Goal: Transaction & Acquisition: Purchase product/service

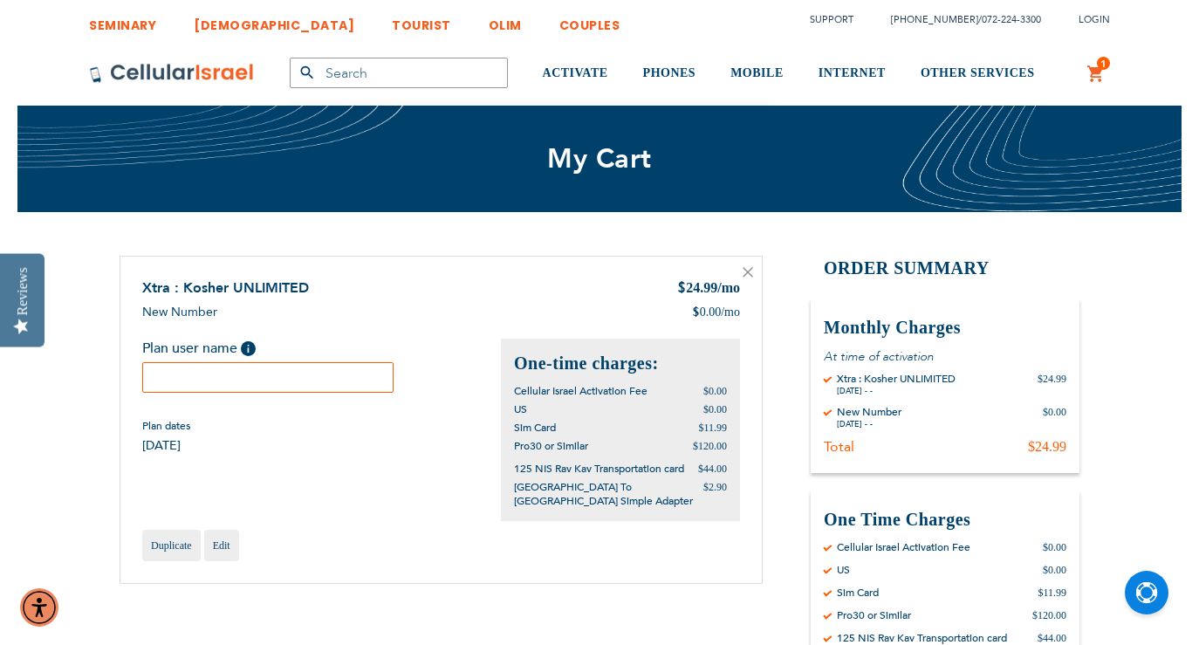
click at [312, 382] on input "text" at bounding box center [267, 377] width 251 height 31
click at [308, 379] on input "[PERSON_NAME]" at bounding box center [267, 377] width 251 height 31
type input "[PERSON_NAME]"
click at [280, 478] on div "Xtra : Kosher UNLIMITED $ 24.99 /mo New Number $ 0.00 /mo Plan user name Help P…" at bounding box center [441, 420] width 643 height 328
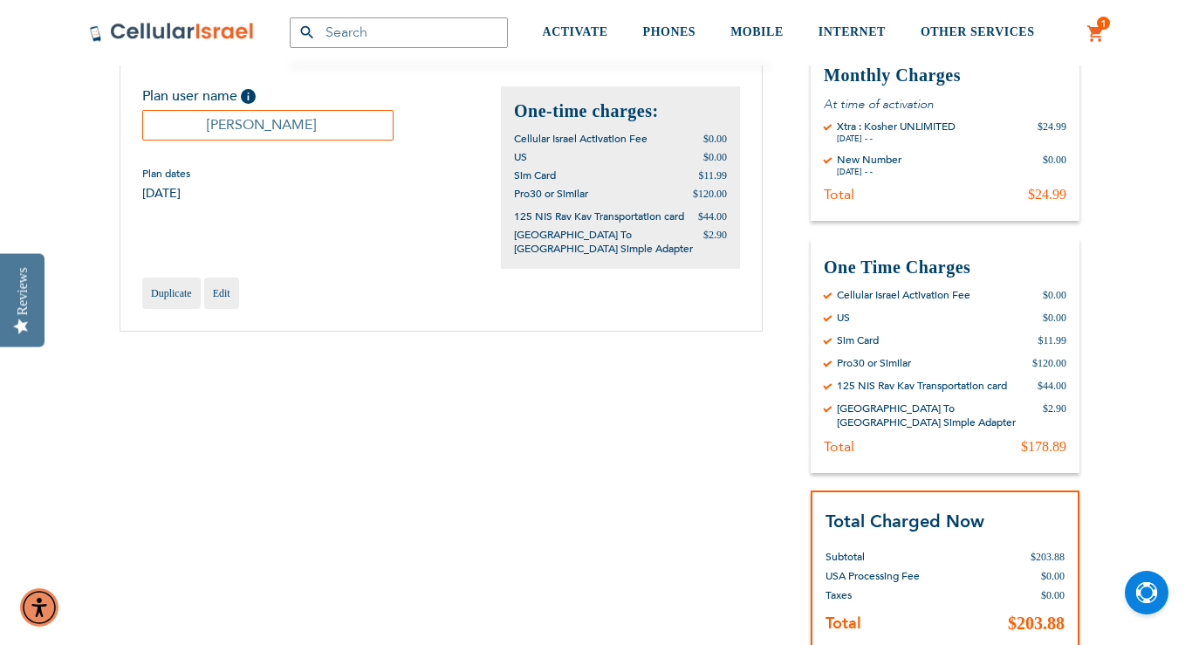
scroll to position [363, 0]
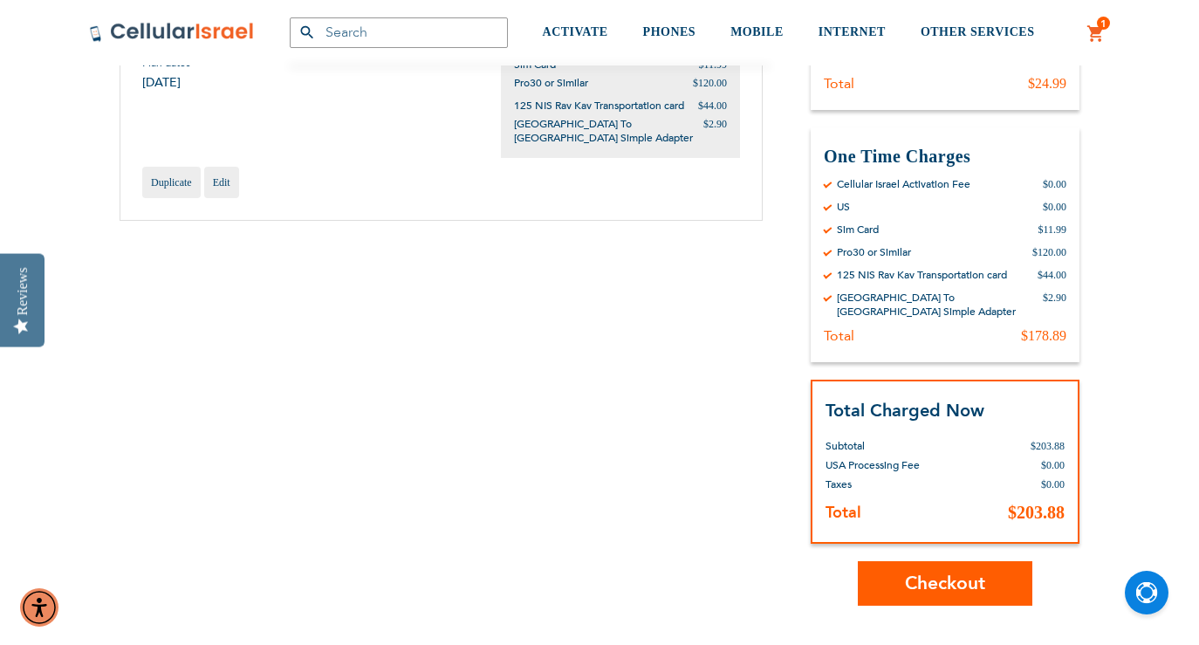
click at [899, 569] on button "Checkout" at bounding box center [945, 583] width 174 height 44
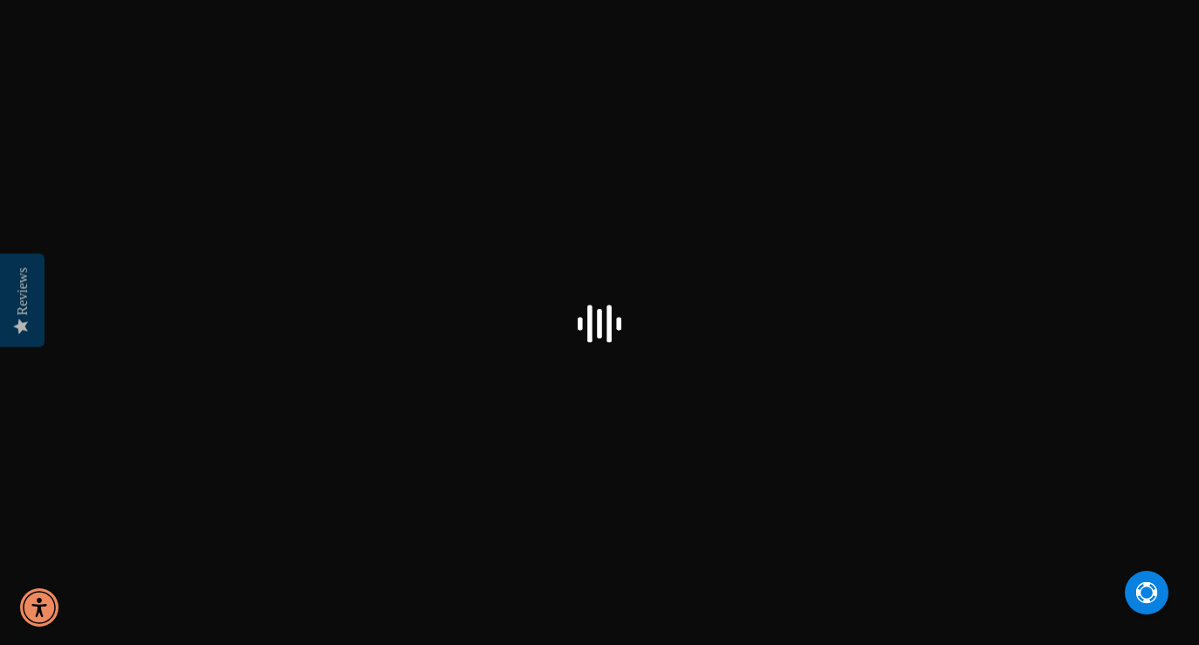
select select "US"
checkbox input "true"
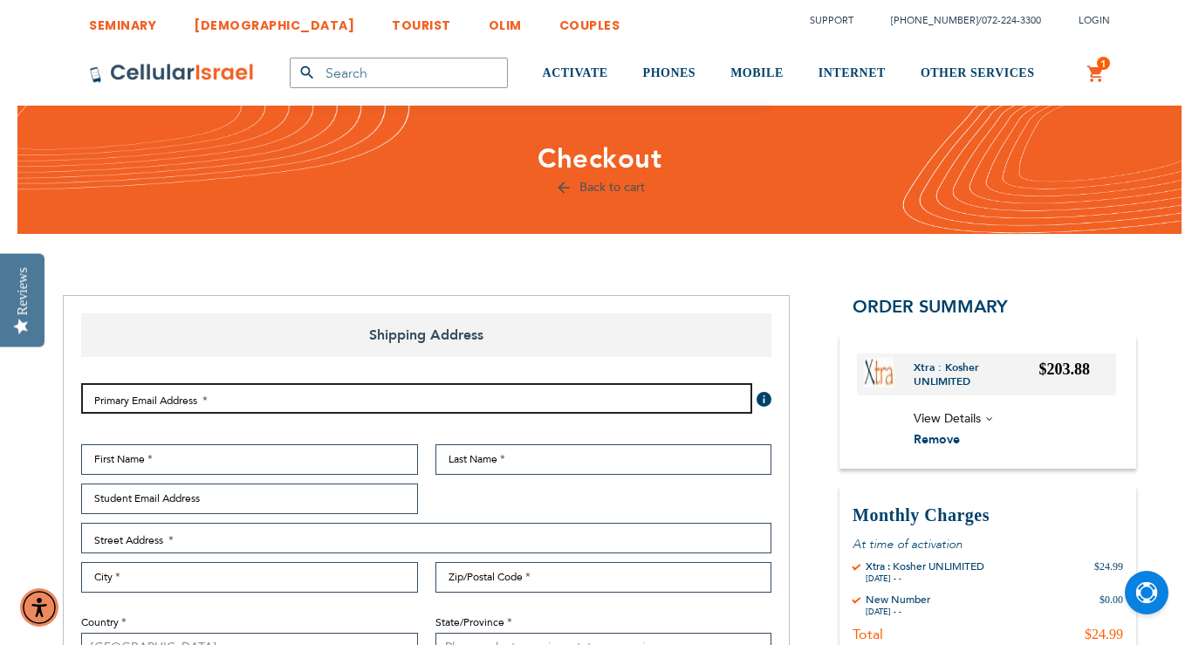
click at [630, 386] on input "Email Address" at bounding box center [416, 398] width 671 height 31
type input "[EMAIL_ADDRESS][DOMAIN_NAME]"
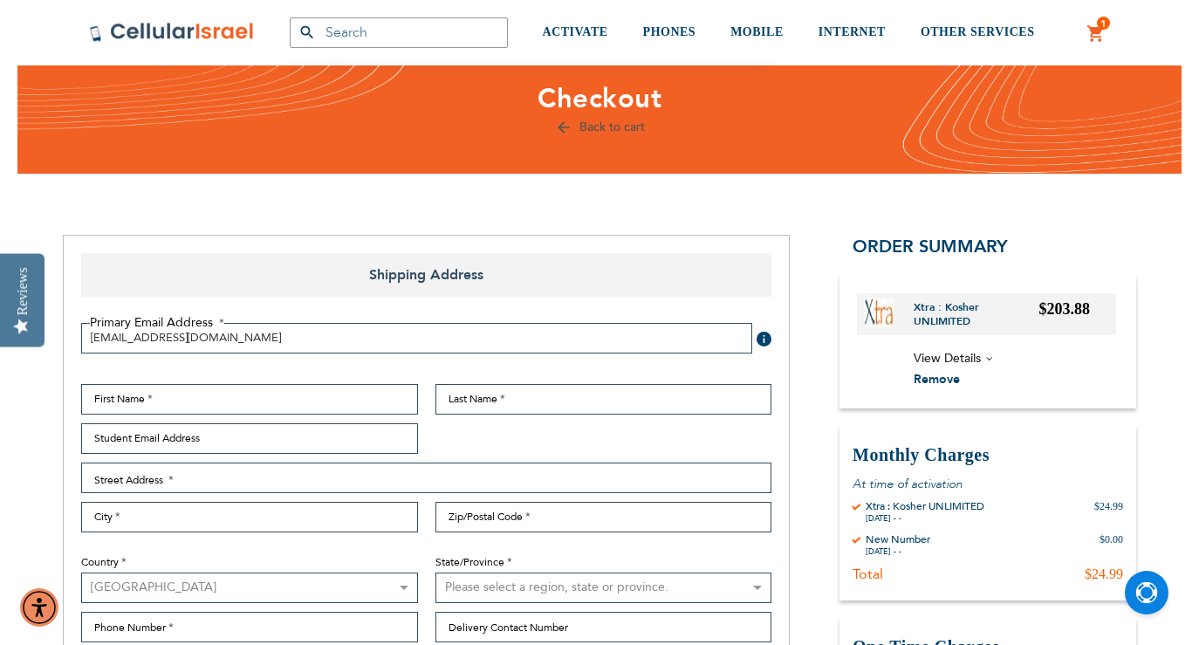
scroll to position [85, 0]
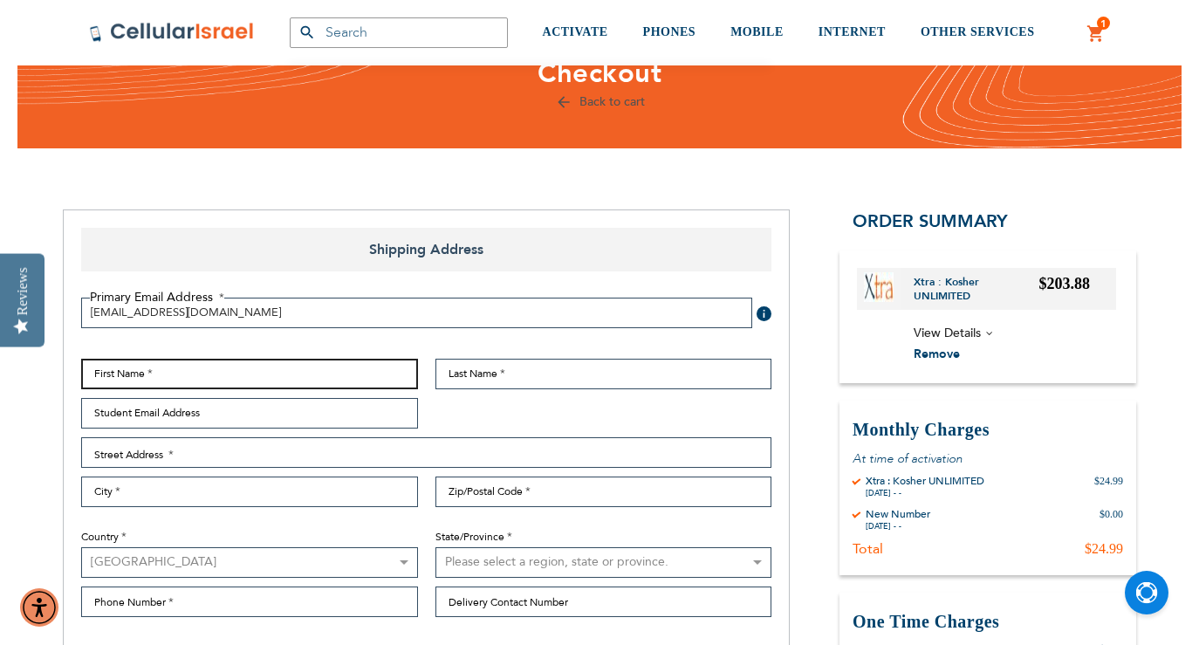
click at [373, 385] on input "First Name" at bounding box center [249, 374] width 337 height 31
type input "shifrah"
type input "java"
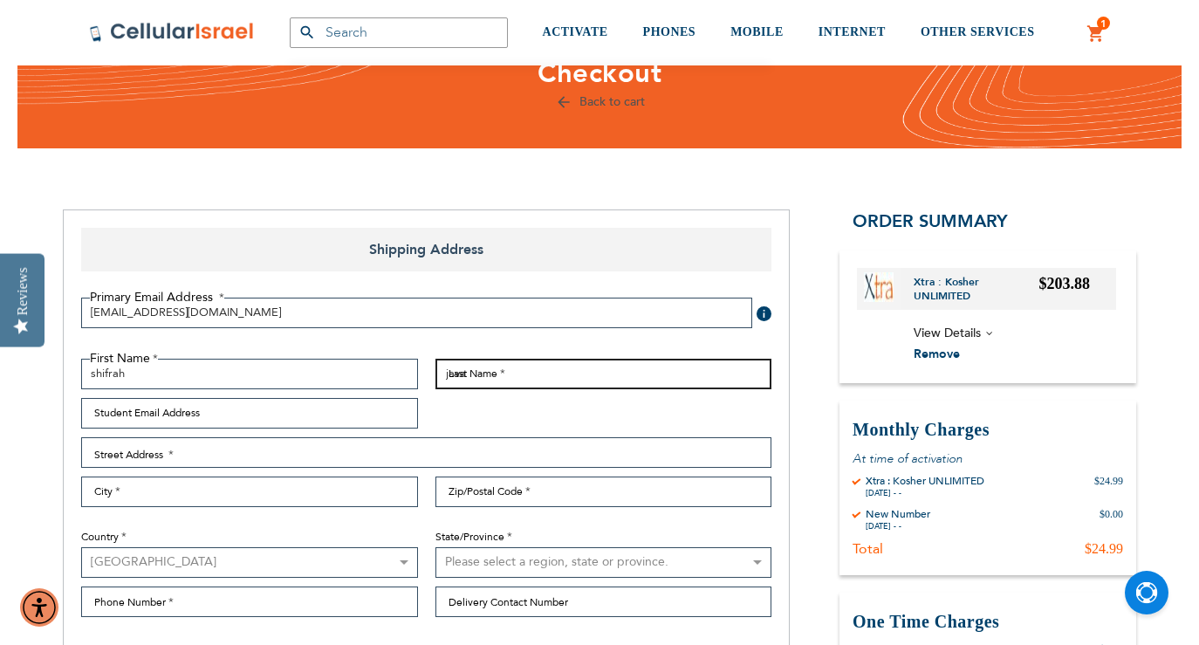
type input "[EMAIL_ADDRESS][DOMAIN_NAME]"
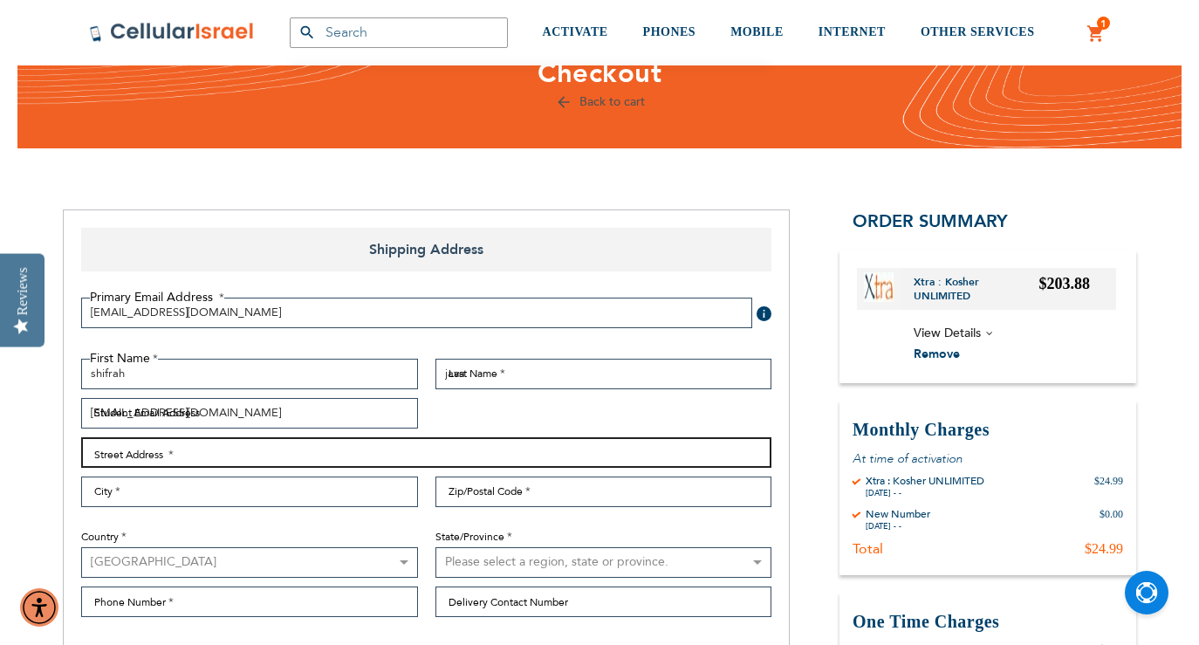
type input "[STREET_ADDRESS][PERSON_NAME]"
type input "[GEOGRAPHIC_DATA]"
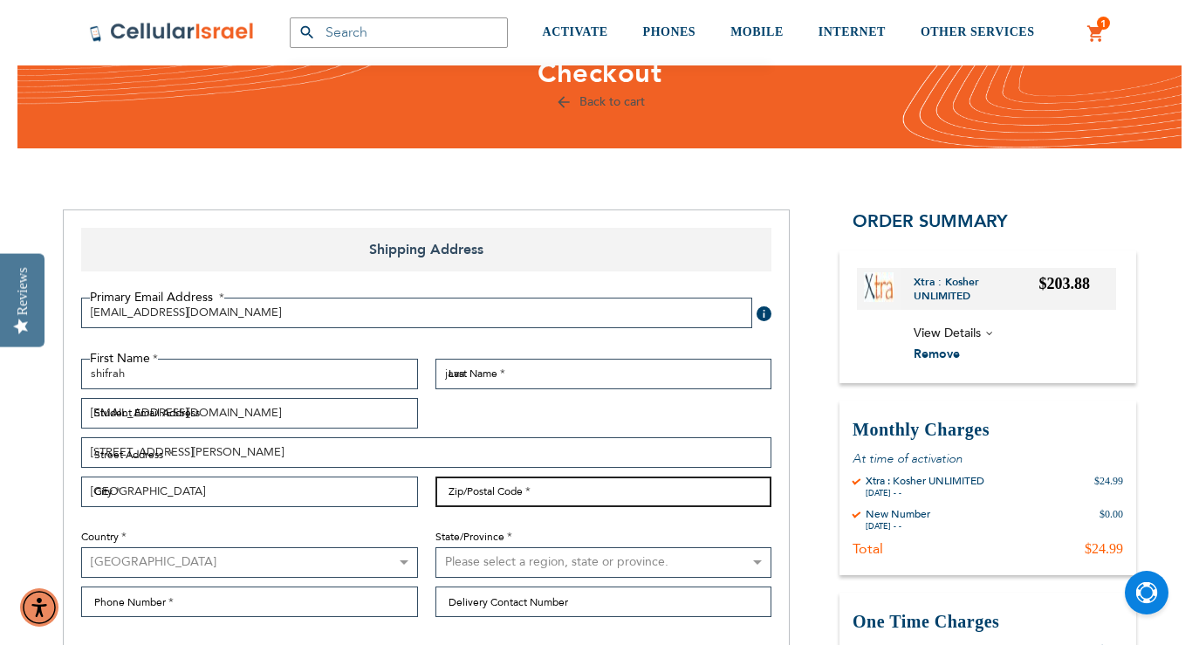
type input "91356"
select select "12"
type input "8182015992"
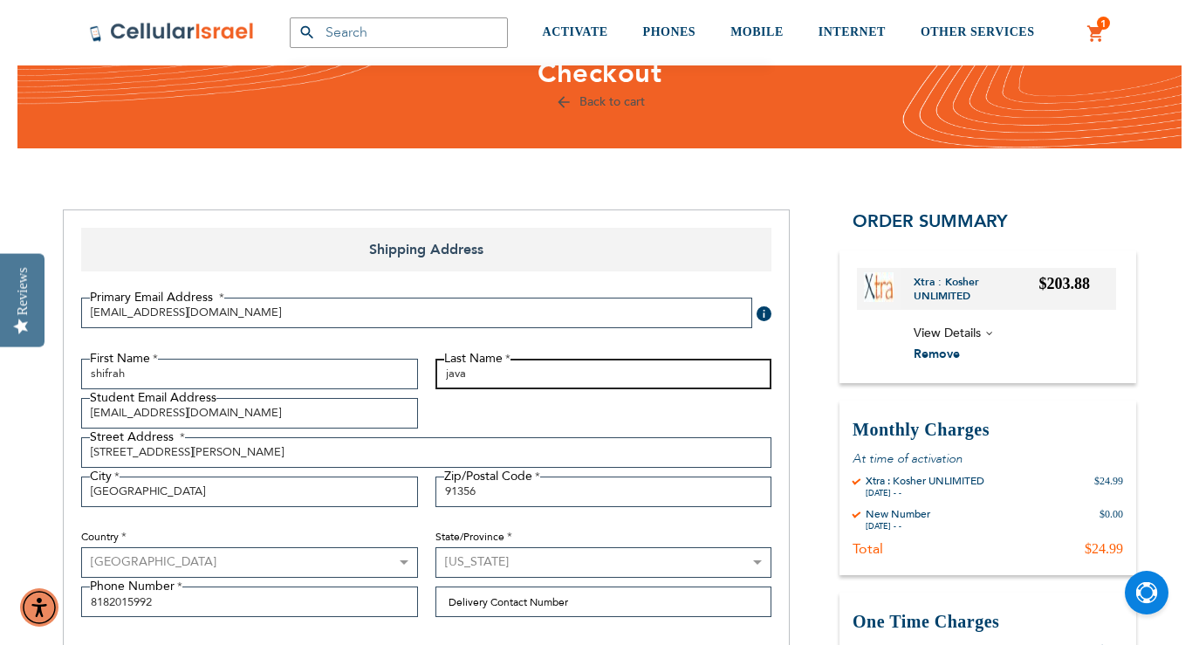
click at [478, 365] on input "java" at bounding box center [603, 374] width 337 height 31
click at [475, 369] on input "java" at bounding box center [603, 374] width 337 height 31
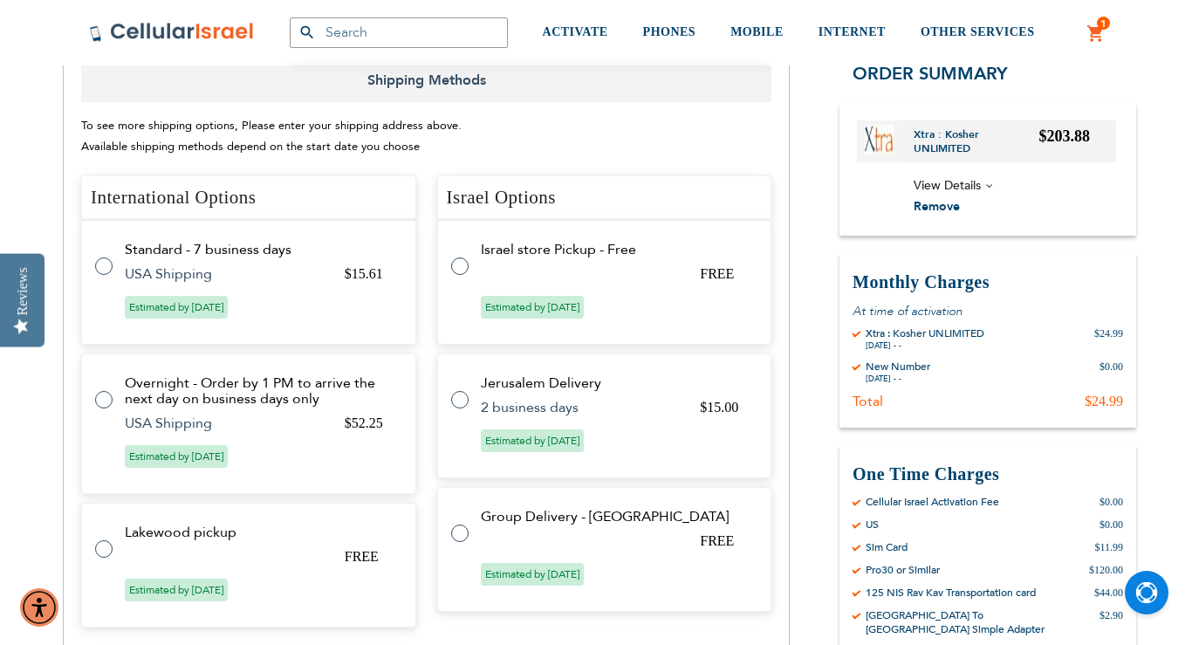
scroll to position [707, 0]
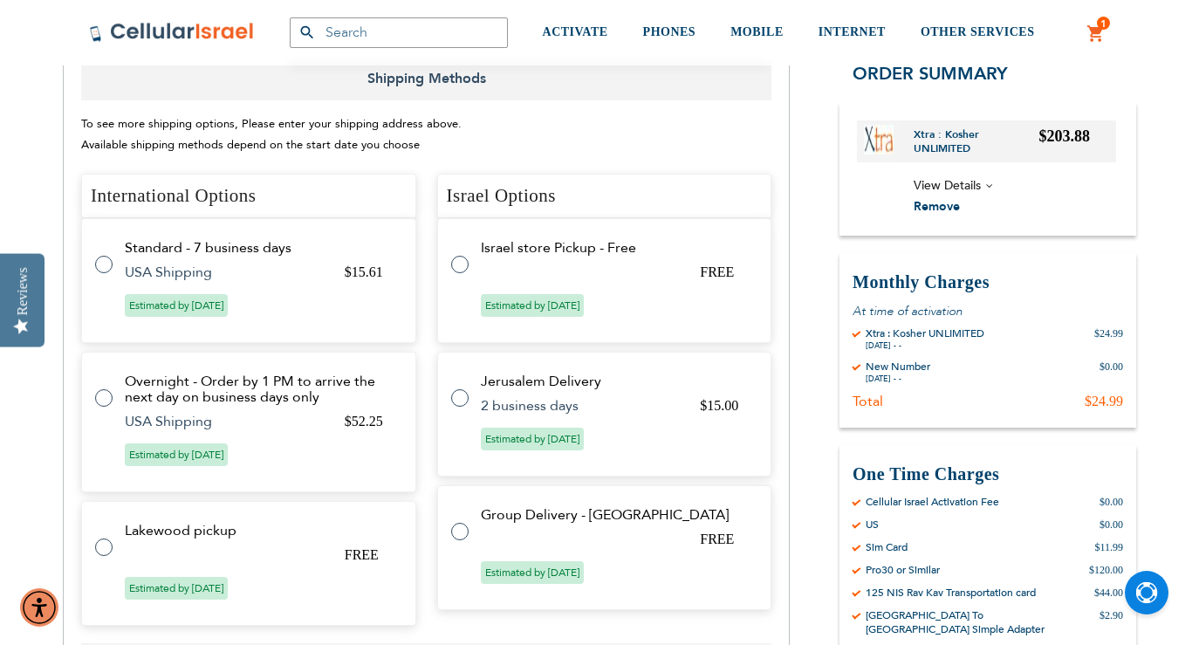
type input "[PERSON_NAME]"
click at [307, 282] on tr "Standard - 7 business days $15.61 USA Shipping Estimated by [DATE]" at bounding box center [248, 280] width 335 height 125
radio input "true"
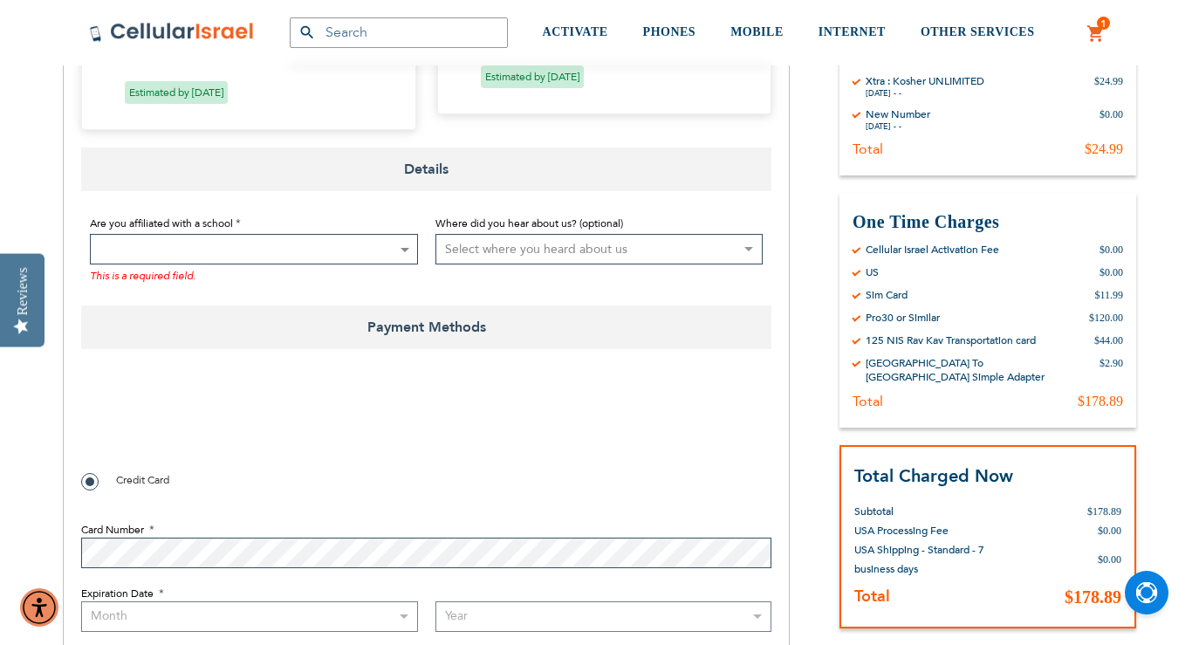
scroll to position [1227, 0]
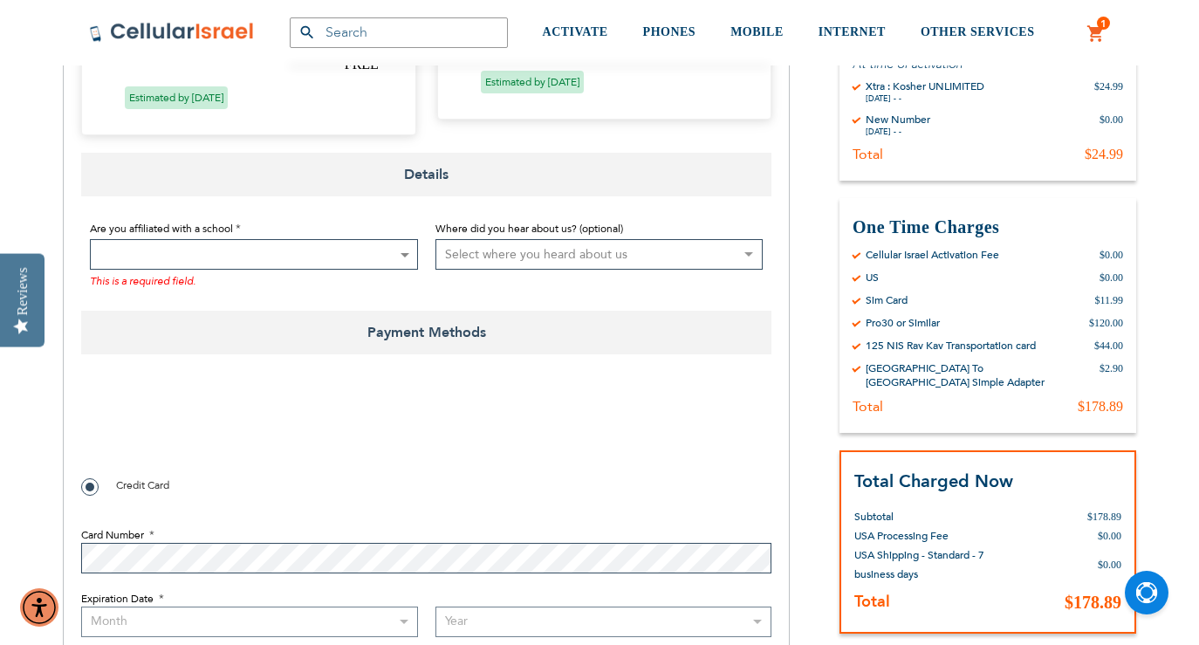
click at [295, 254] on span at bounding box center [254, 254] width 328 height 31
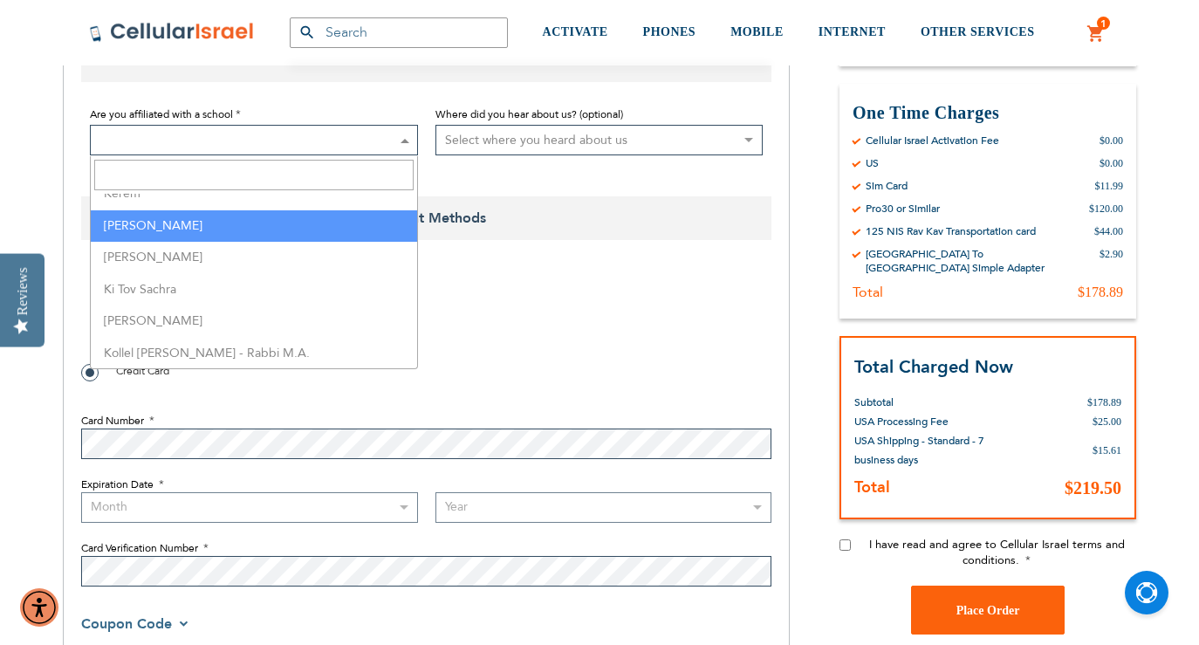
scroll to position [2030, 0]
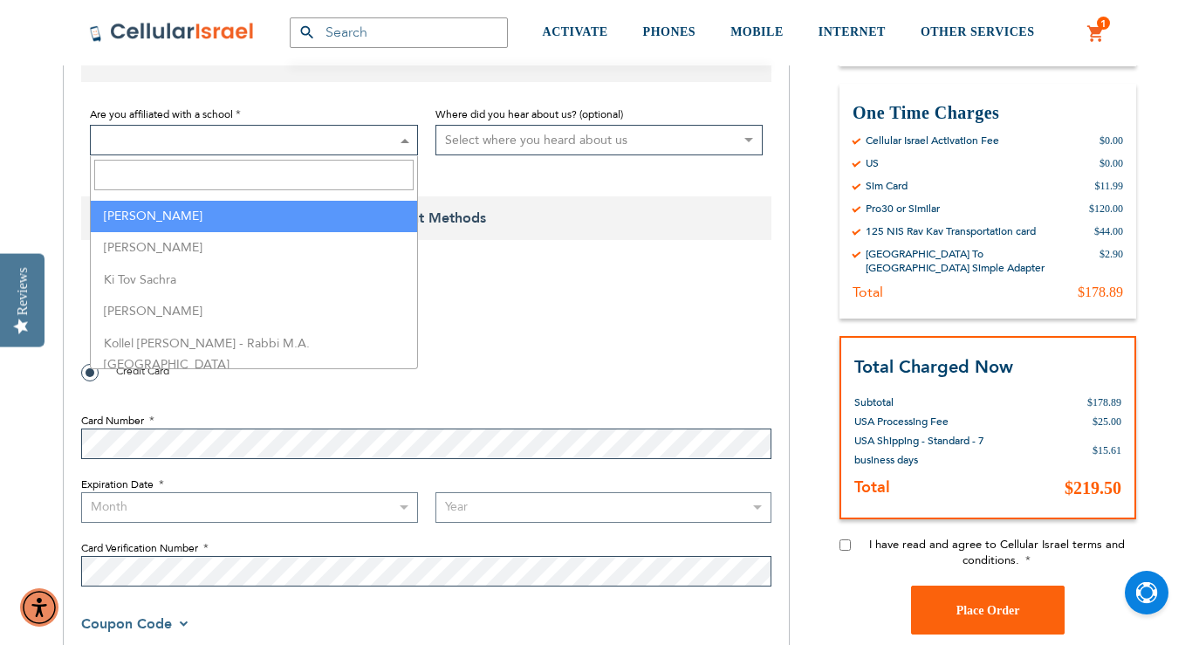
select select "70"
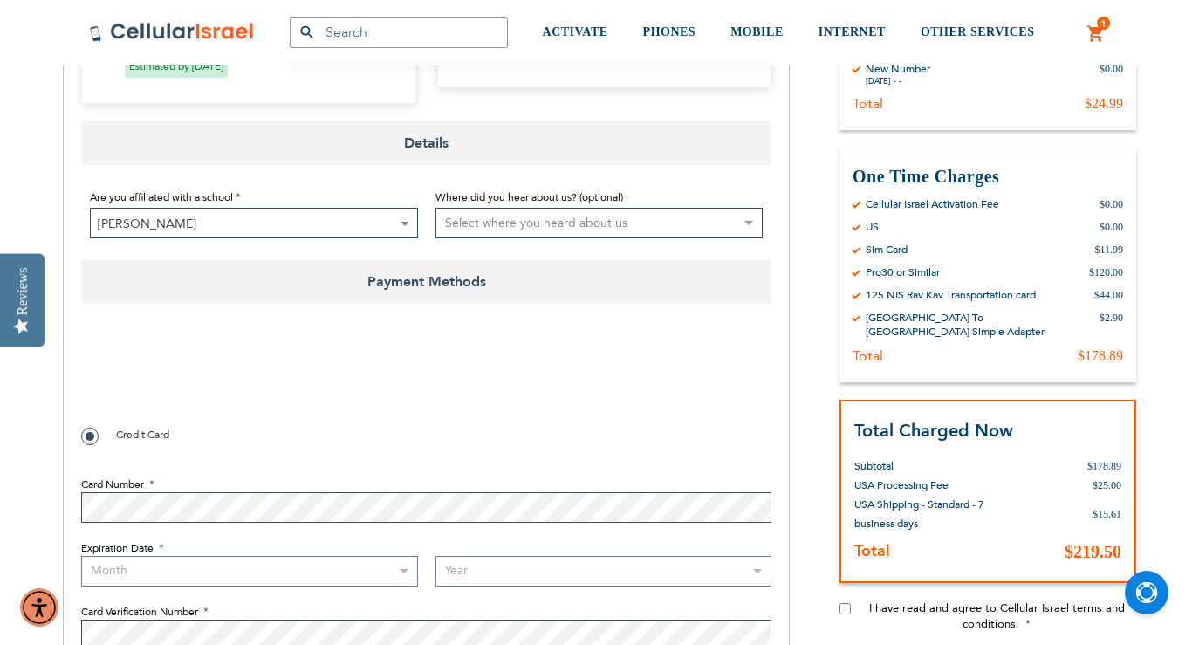
scroll to position [1210, 0]
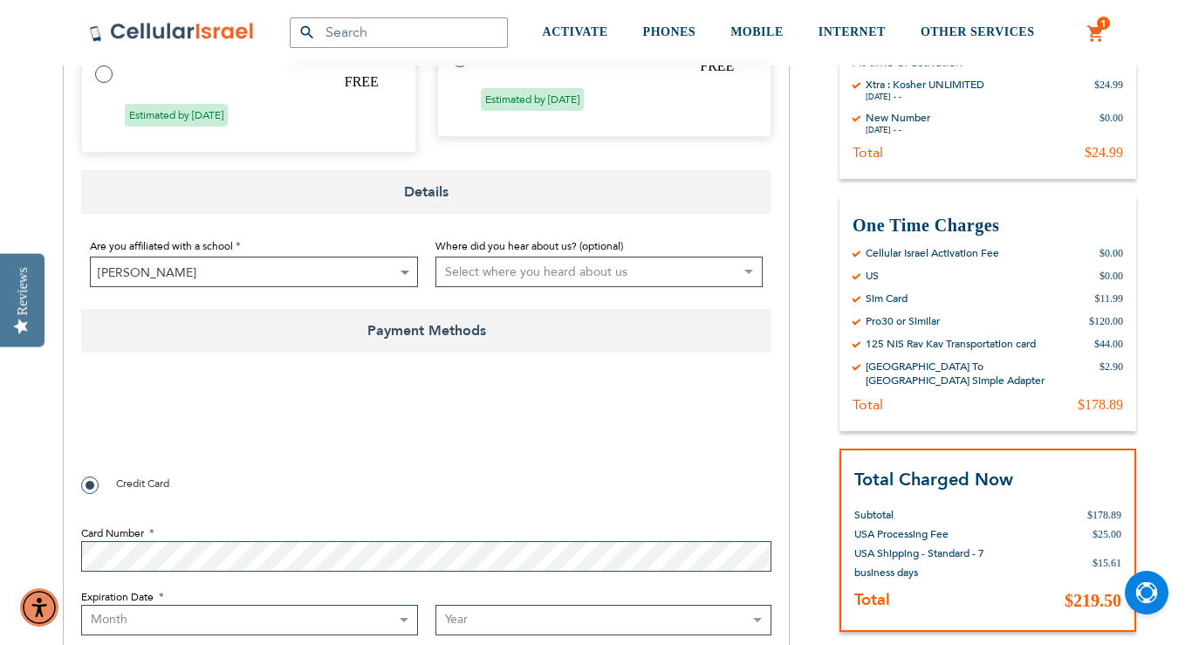
checkbox input "true"
click at [587, 264] on select "Select where you heard about us Existing Customer Friend Other School/Group BP …" at bounding box center [599, 271] width 328 height 31
select select "4"
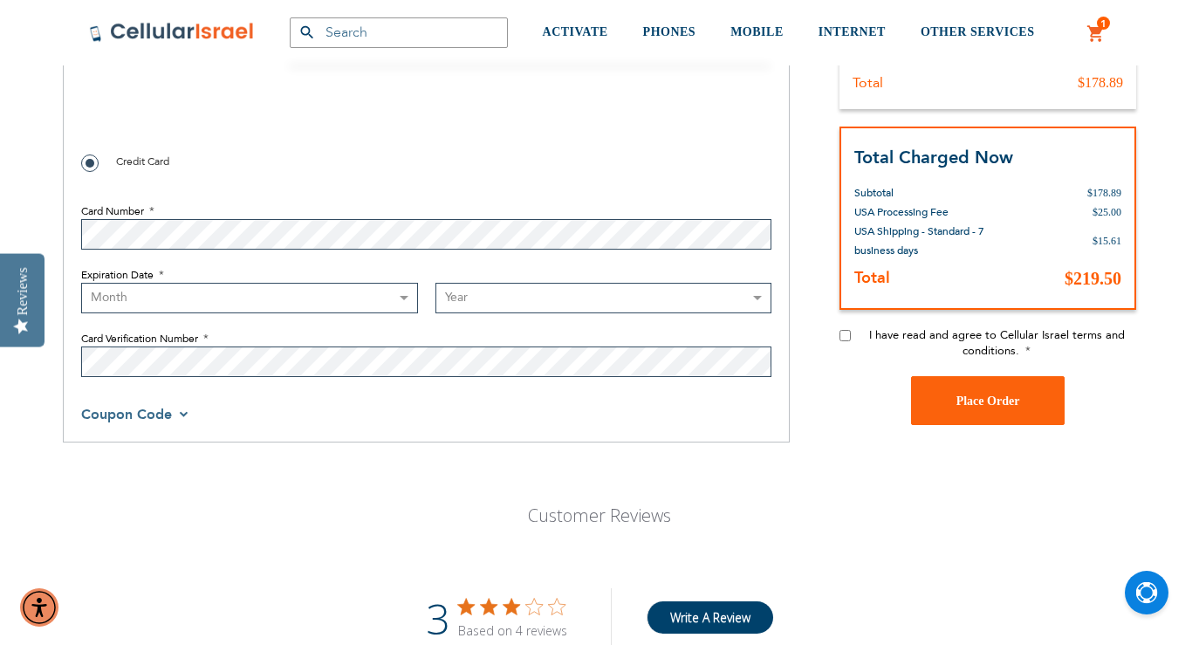
scroll to position [1553, 0]
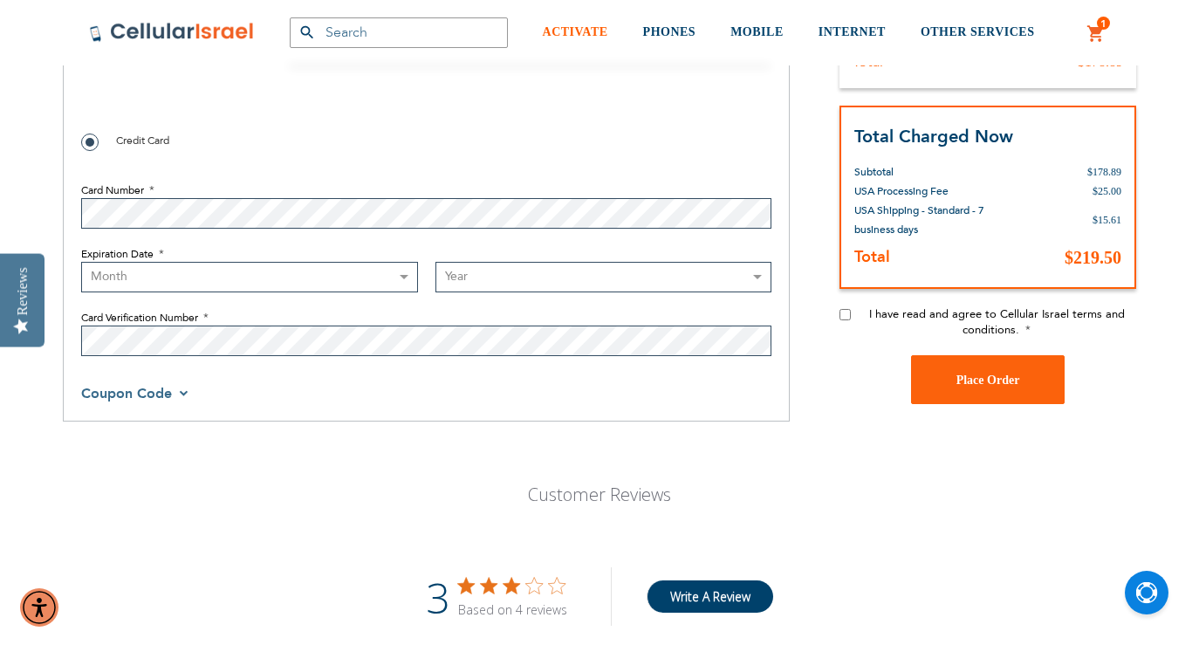
select select "1"
select select "2026"
click at [841, 319] on input "I have read and agree to Cellular Israel terms and conditions." at bounding box center [844, 314] width 11 height 11
checkbox input "true"
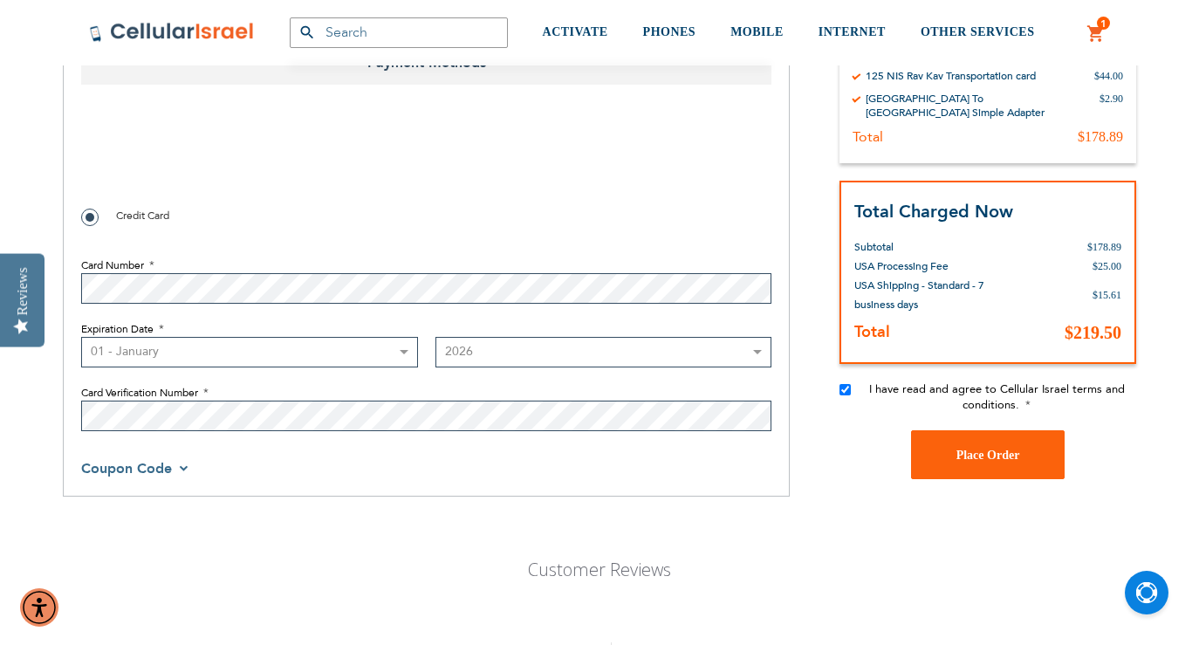
scroll to position [1472, 0]
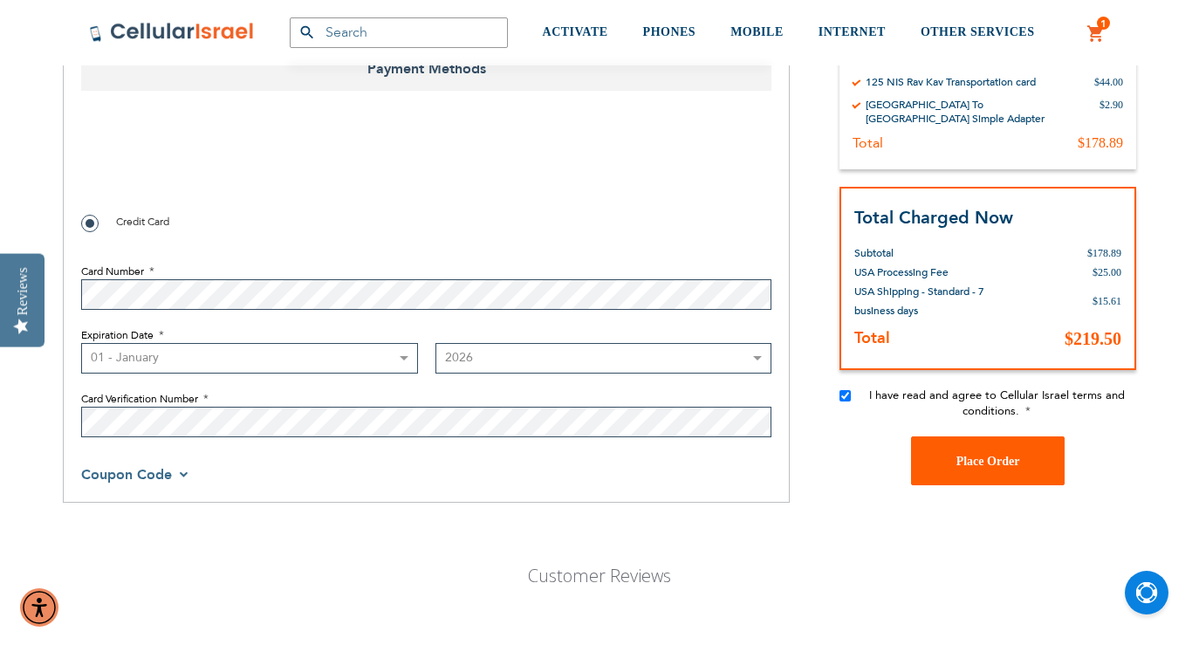
click at [993, 470] on button "Place Order" at bounding box center [988, 460] width 154 height 49
